Goal: Information Seeking & Learning: Learn about a topic

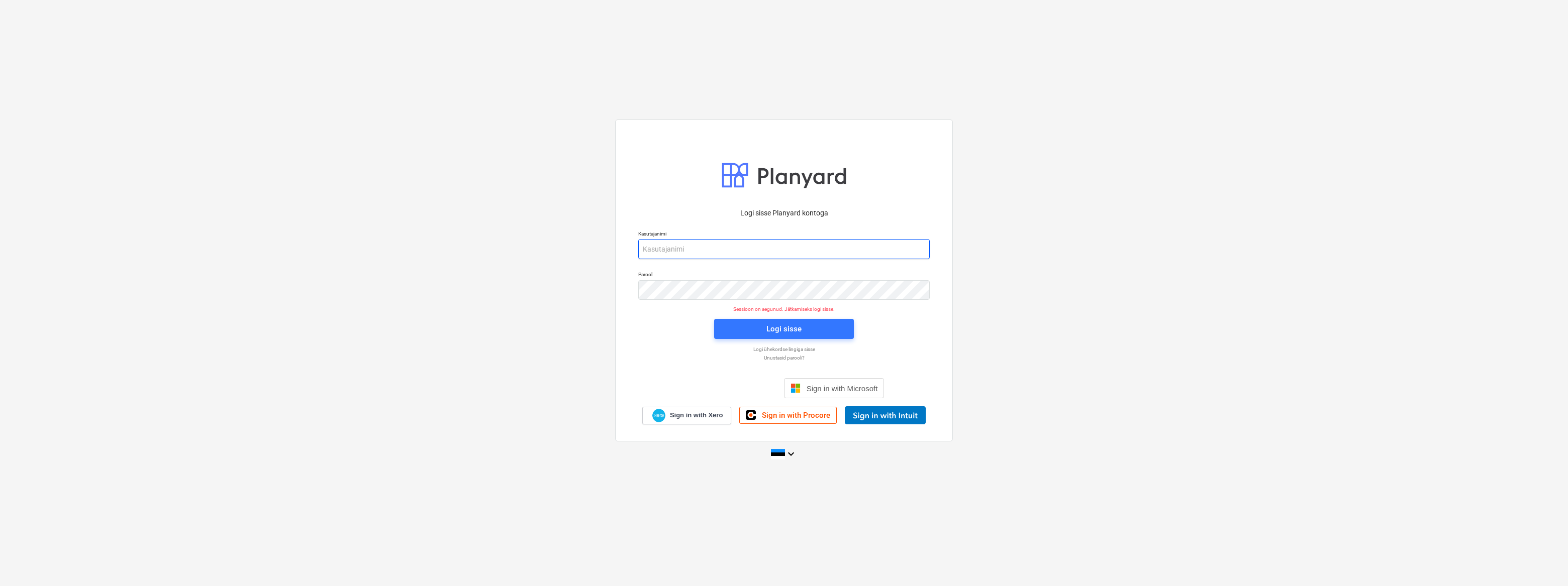
click at [710, 254] on input "email" at bounding box center [784, 249] width 292 height 20
type input "[EMAIL_ADDRESS][DOMAIN_NAME]"
click at [754, 327] on span "Logi sisse" at bounding box center [784, 329] width 116 height 13
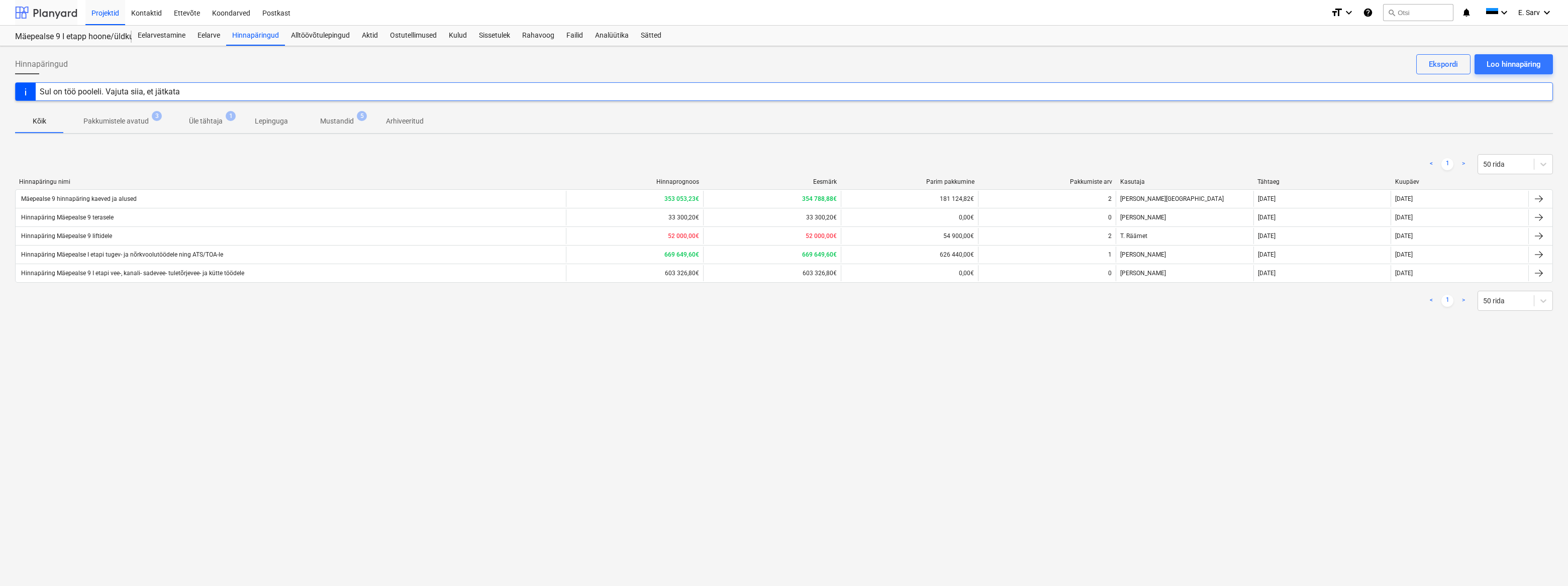
click at [55, 13] on div at bounding box center [46, 12] width 62 height 25
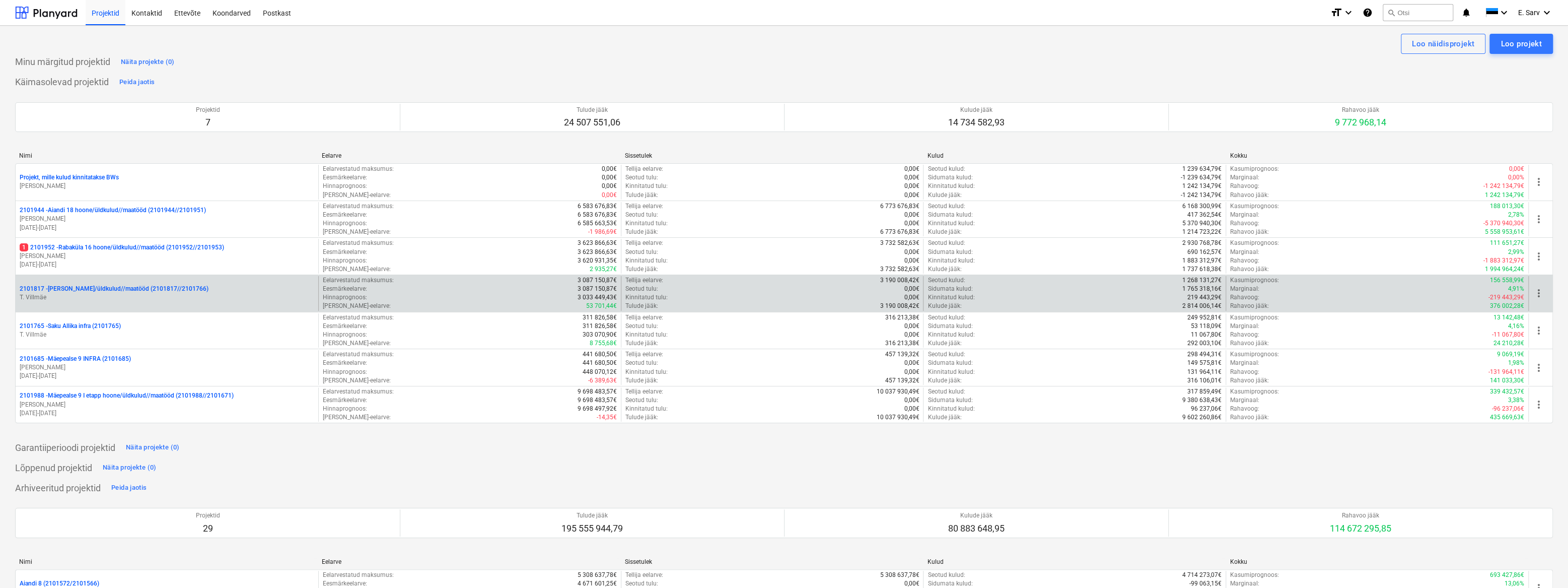
click at [89, 291] on p "2101817 - [PERSON_NAME]/üldkulud//maatööd (2101817//2101766)" at bounding box center [114, 288] width 189 height 9
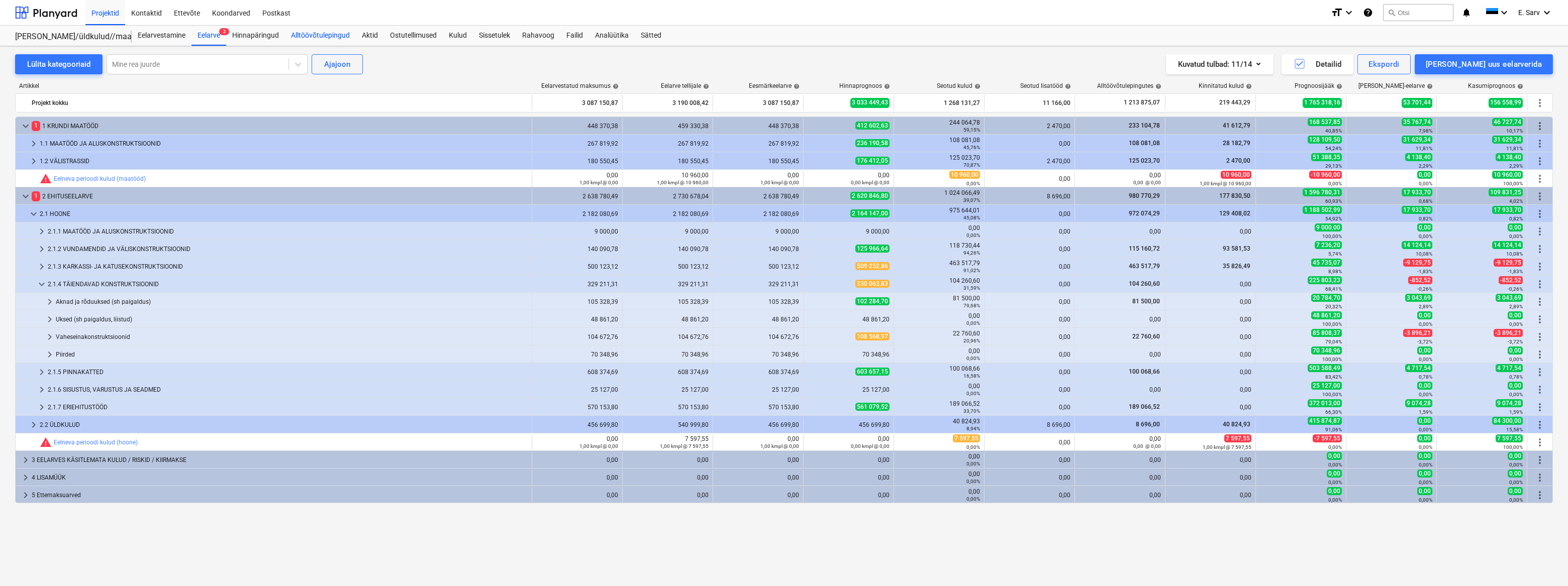
click at [322, 36] on div "Alltöövõtulepingud" at bounding box center [320, 35] width 71 height 20
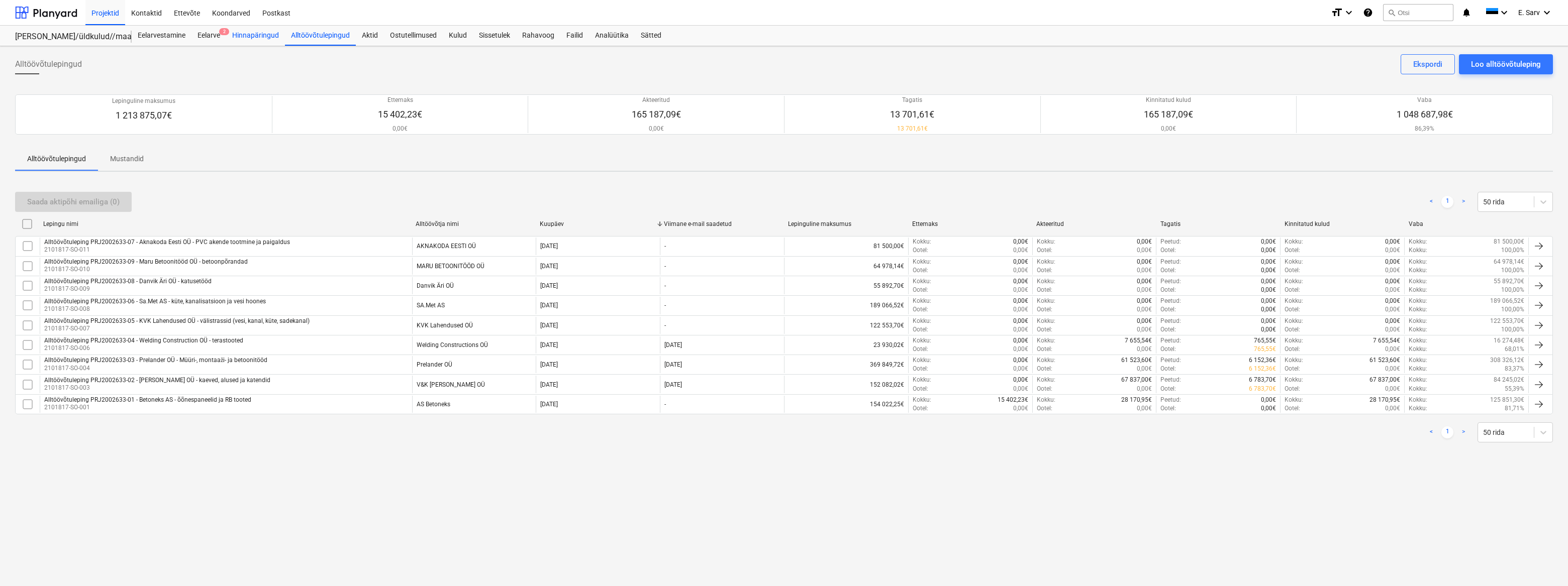
click at [256, 36] on div "Hinnapäringud" at bounding box center [256, 35] width 59 height 20
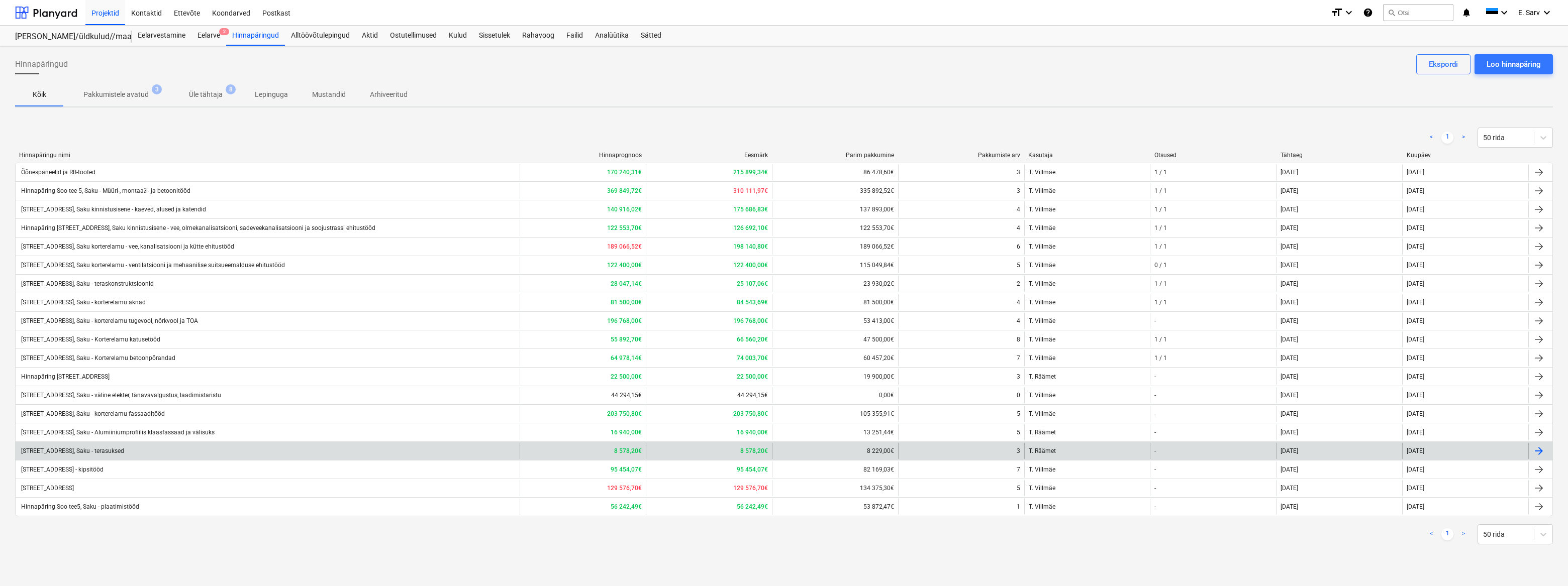
click at [110, 451] on div "[STREET_ADDRESS], Saku - terasuksed" at bounding box center [72, 451] width 105 height 7
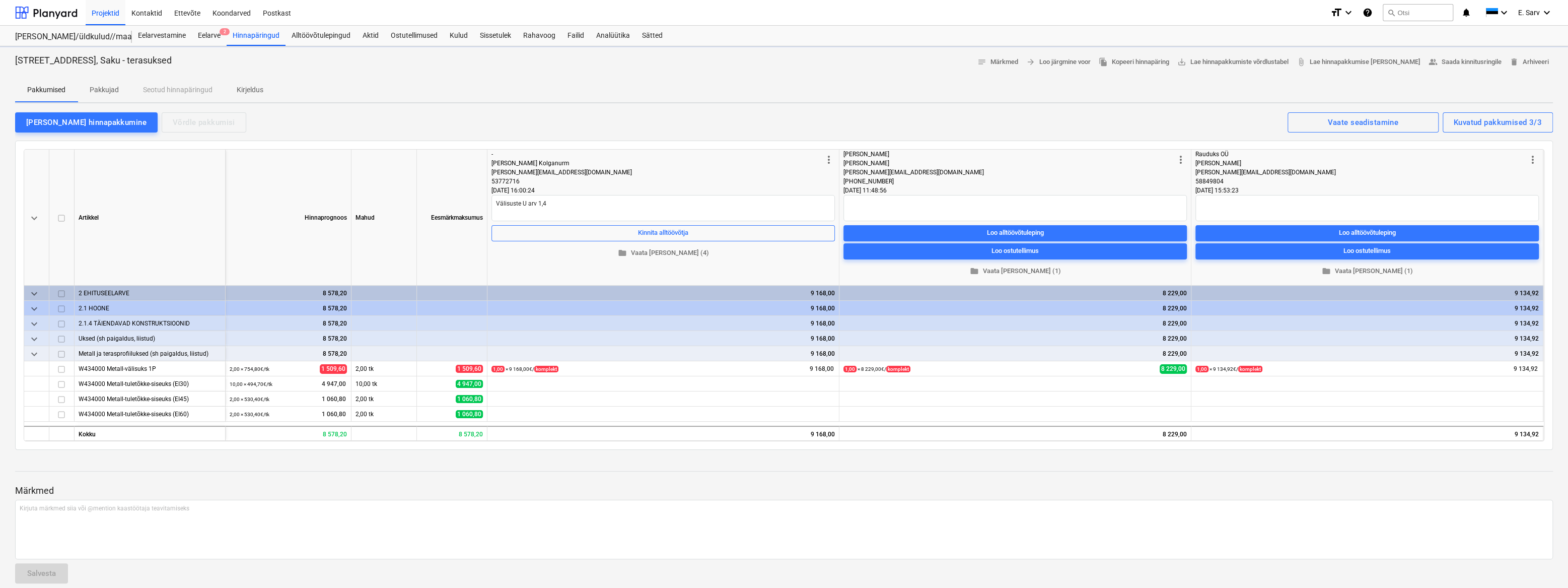
type textarea "x"
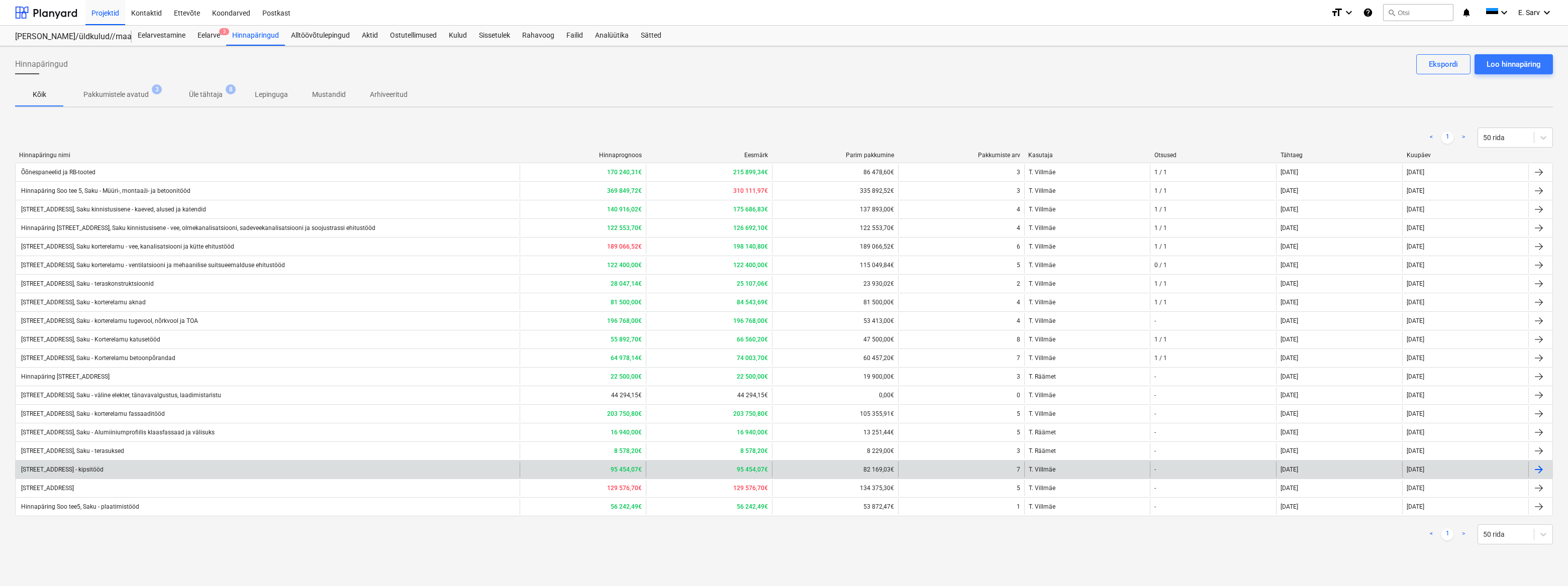
click at [112, 474] on div "[STREET_ADDRESS] - kipsitööd" at bounding box center [267, 470] width 504 height 16
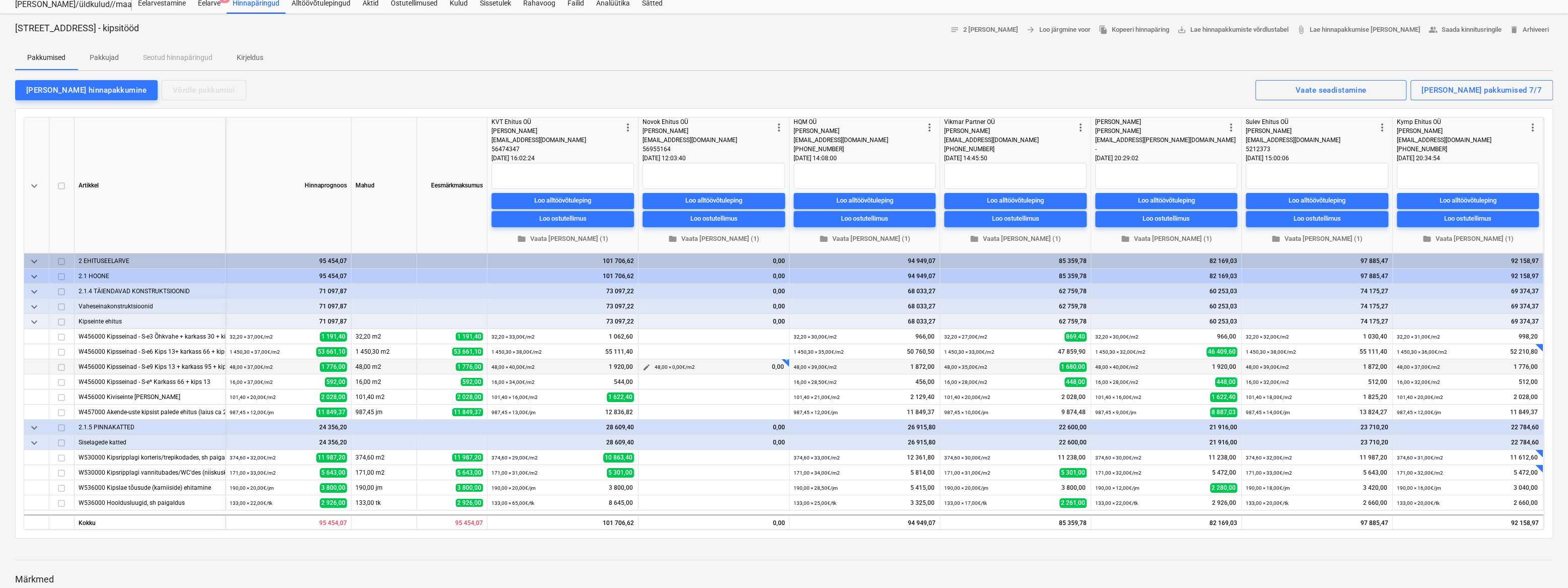
scroll to position [45, 0]
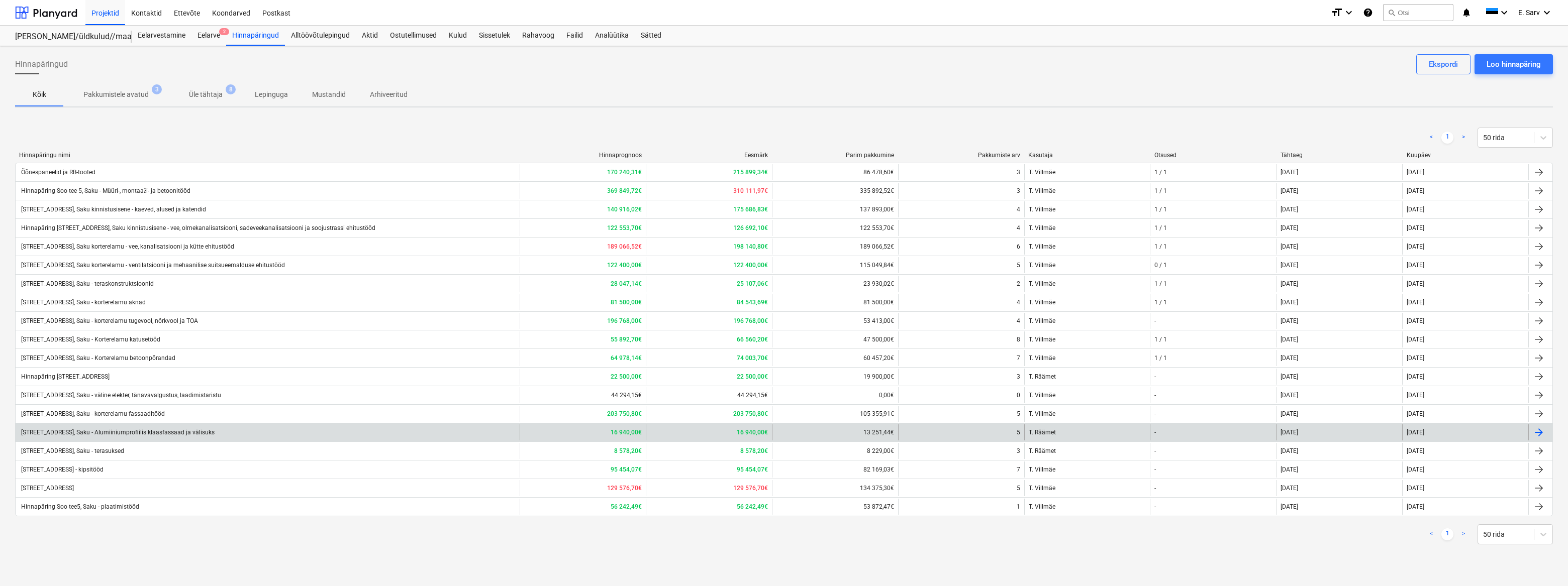
click at [100, 431] on div "[STREET_ADDRESS], Saku - Alumiiniumprofiilis klaasfassaad ja välisuks" at bounding box center [117, 432] width 195 height 7
